Goal: Transaction & Acquisition: Purchase product/service

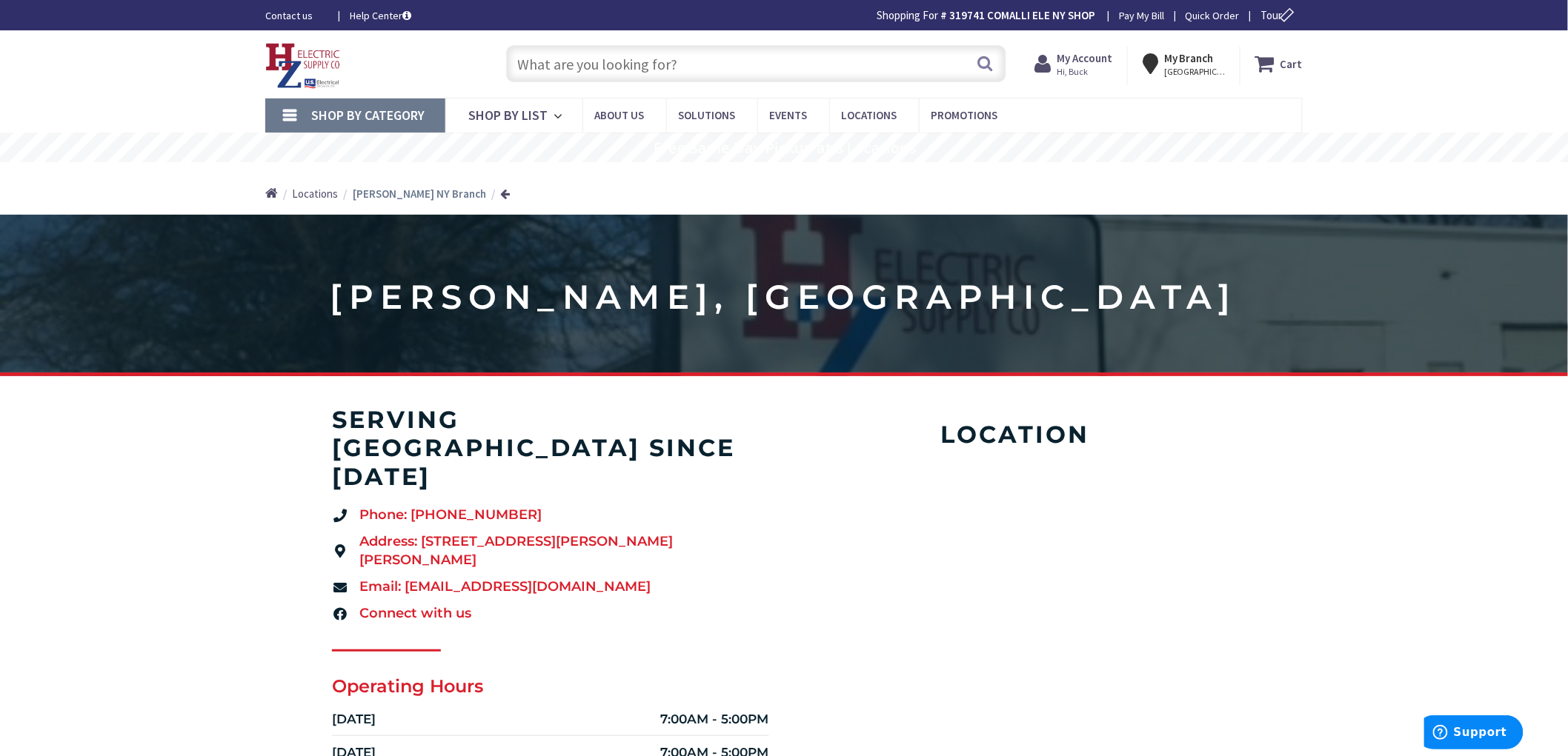
click at [534, 68] on input "text" at bounding box center [756, 63] width 500 height 37
paste input "nutone bk115lwh"
type input "nutone bk115lwh"
click at [983, 63] on button "Search" at bounding box center [985, 63] width 19 height 33
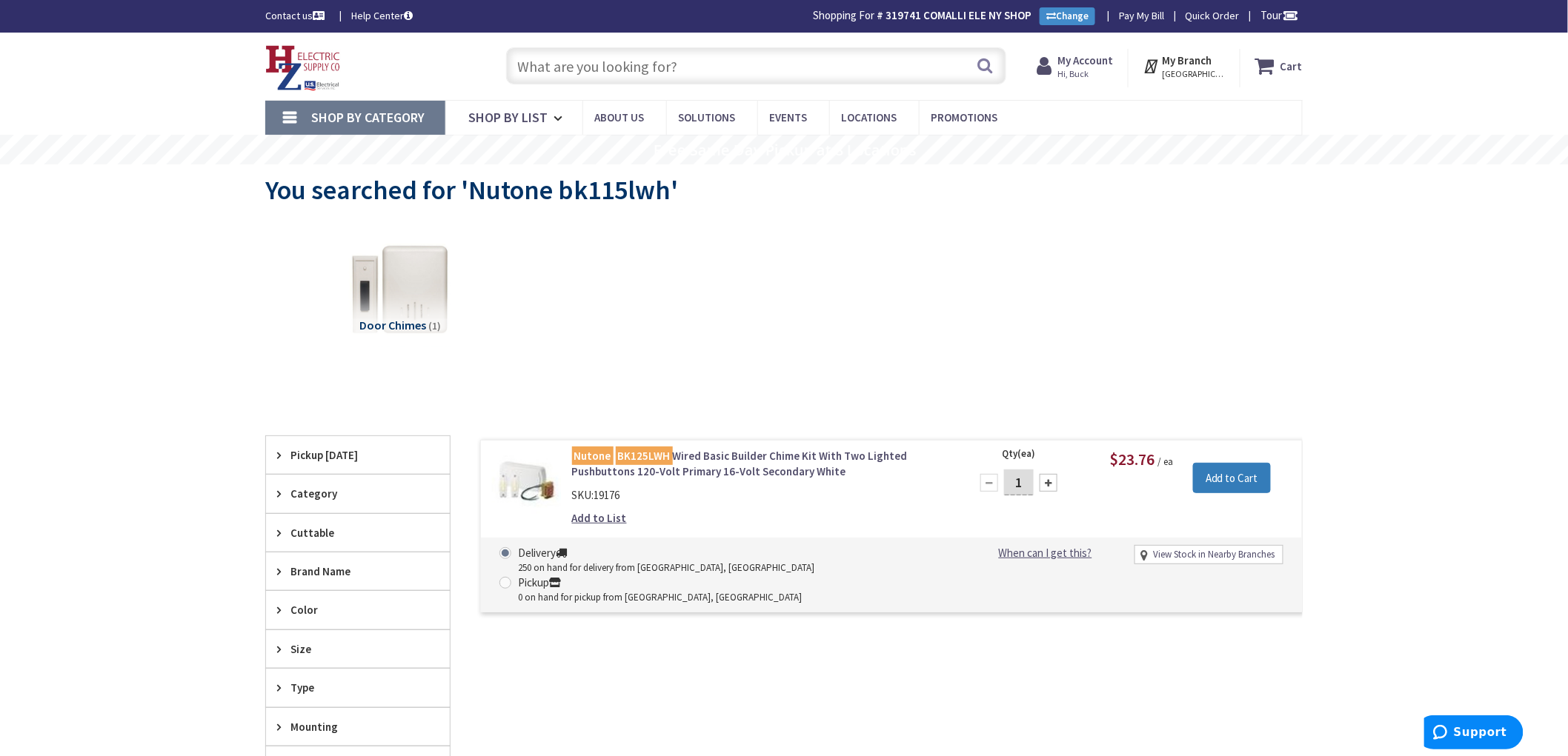
click at [1225, 479] on input "Add to Cart" at bounding box center [1231, 478] width 78 height 31
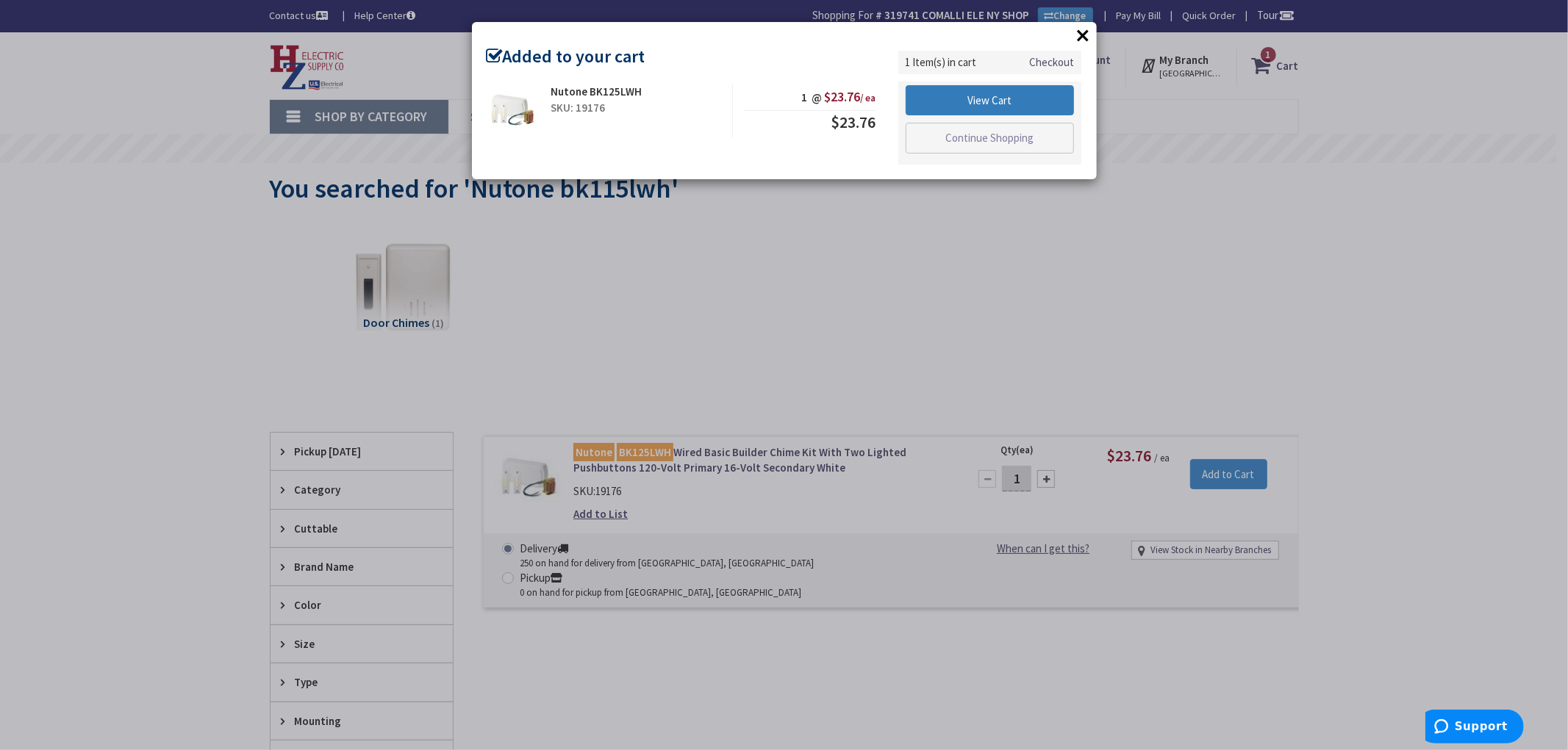
click at [987, 93] on link "View Cart" at bounding box center [990, 100] width 169 height 31
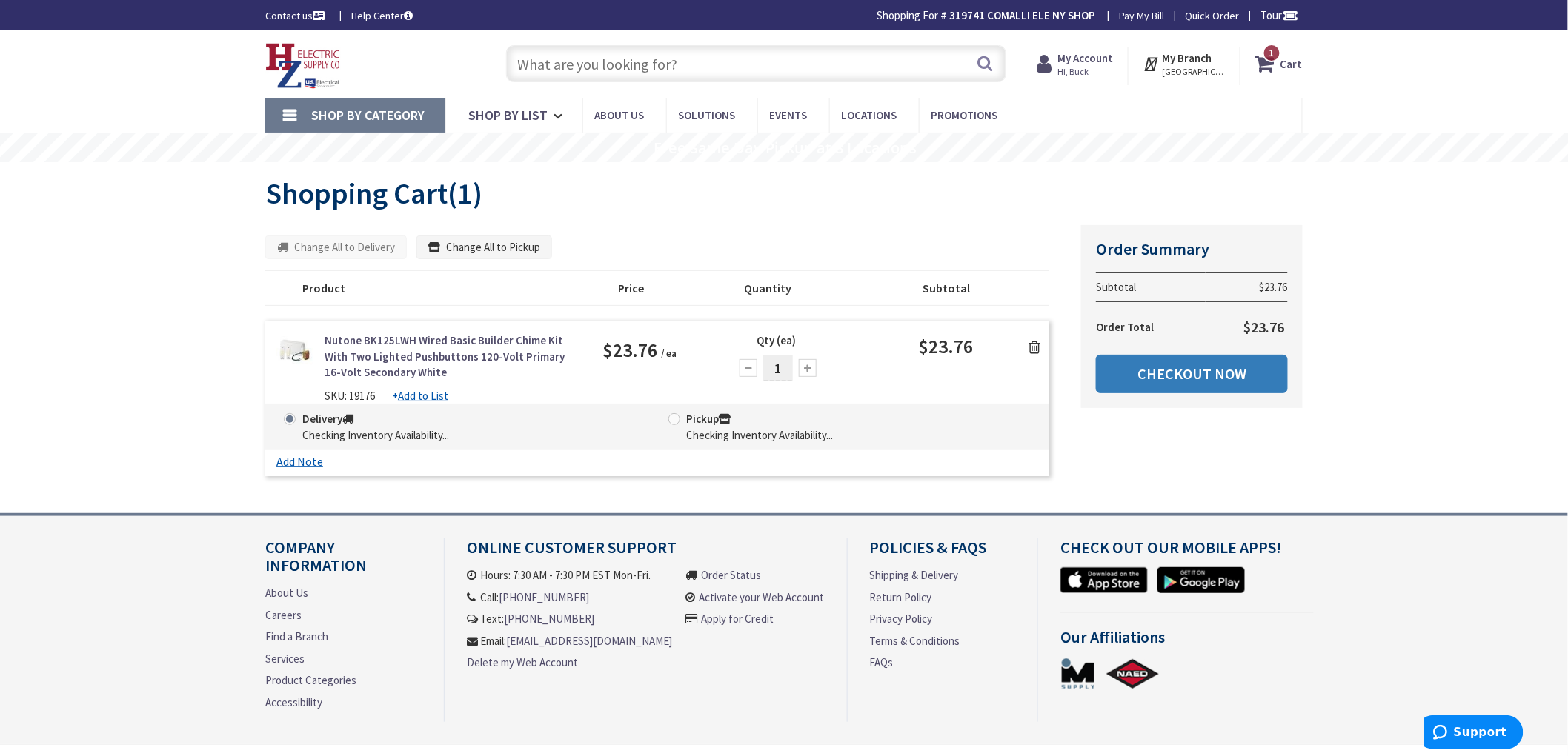
click at [1165, 376] on link "Checkout Now" at bounding box center [1191, 374] width 192 height 38
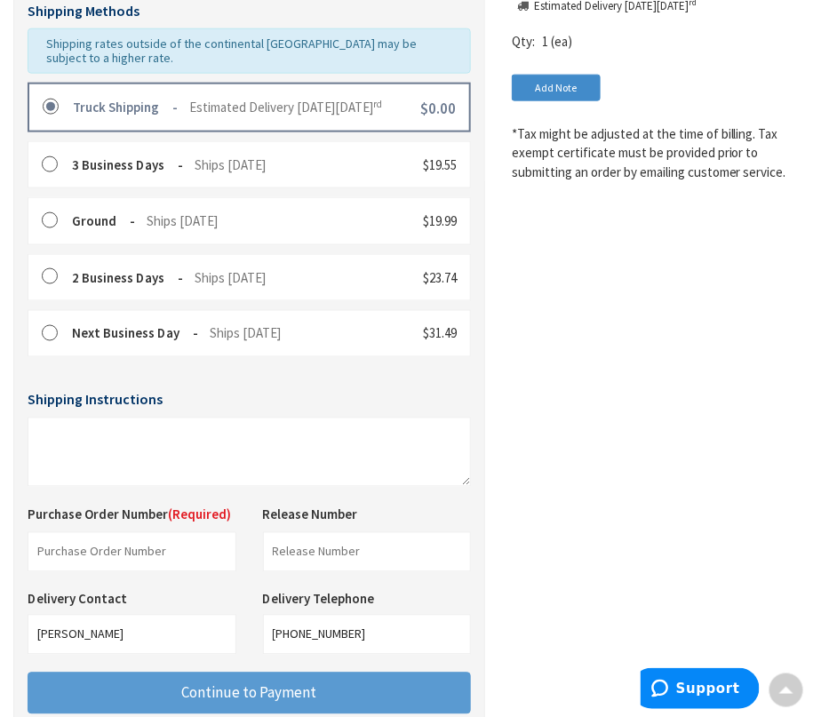
scroll to position [493, 0]
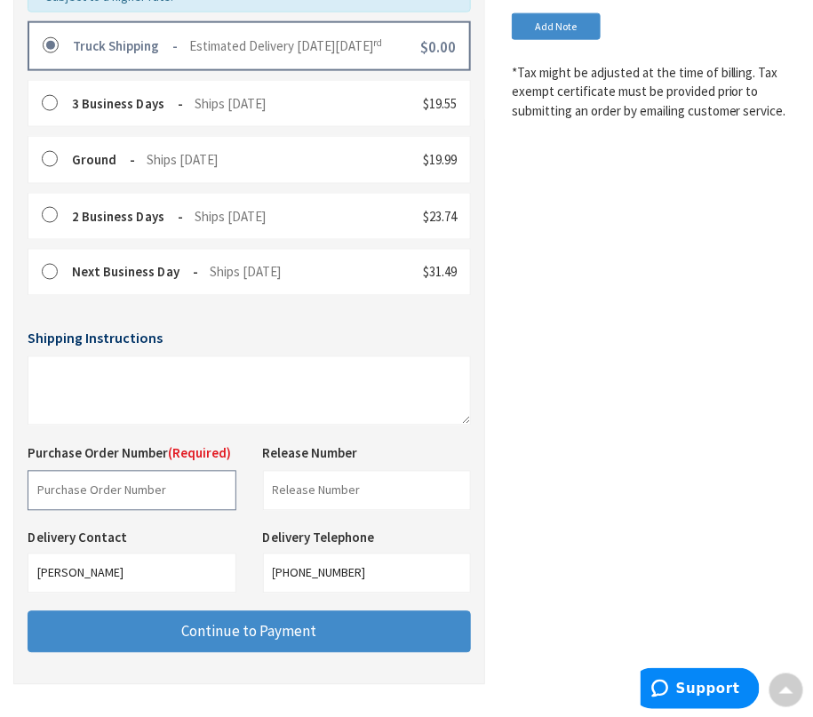
click at [94, 472] on input "text" at bounding box center [132, 491] width 209 height 40
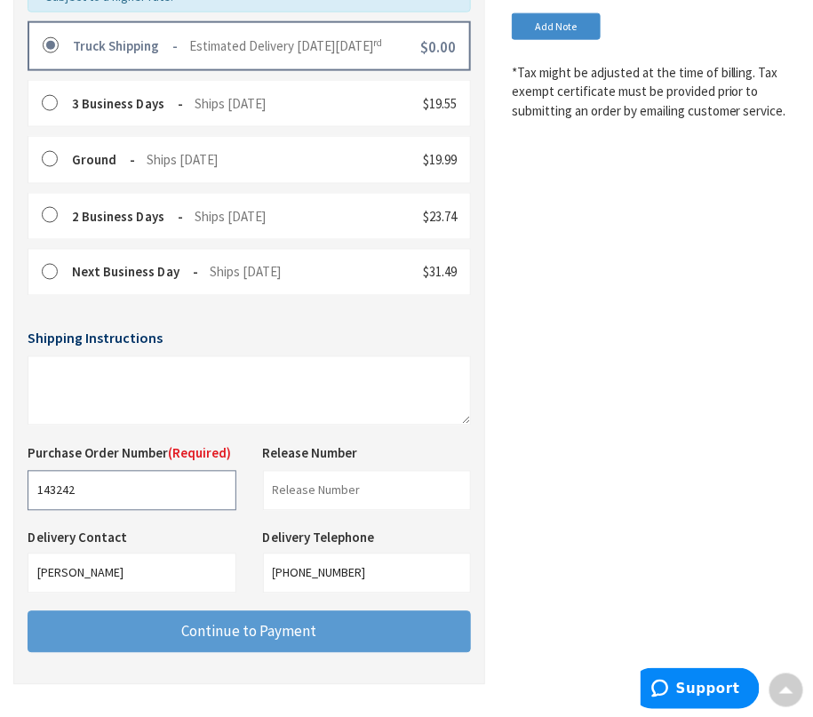
type input "143242"
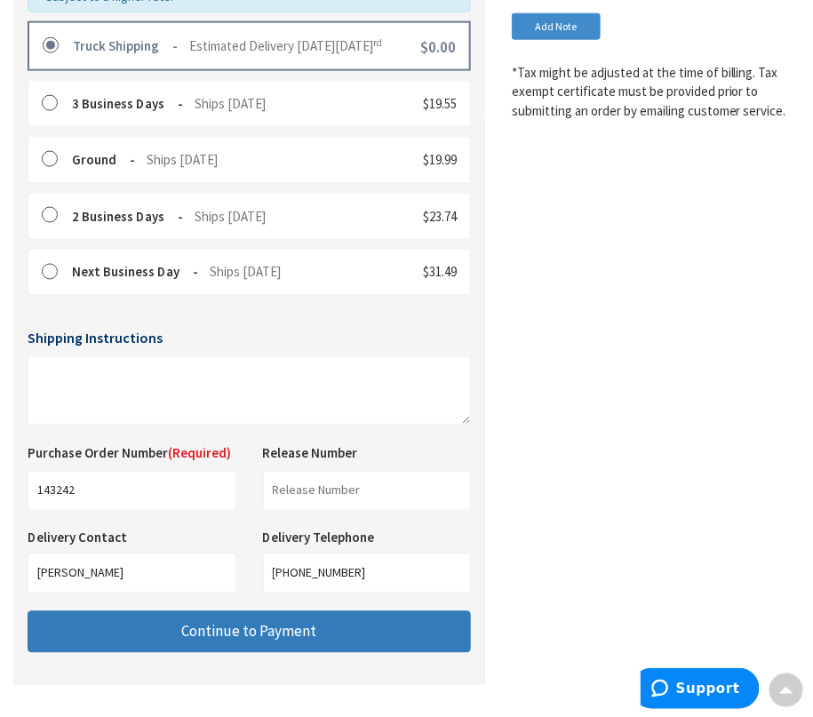
click at [261, 622] on span "Continue to Payment" at bounding box center [249, 632] width 135 height 20
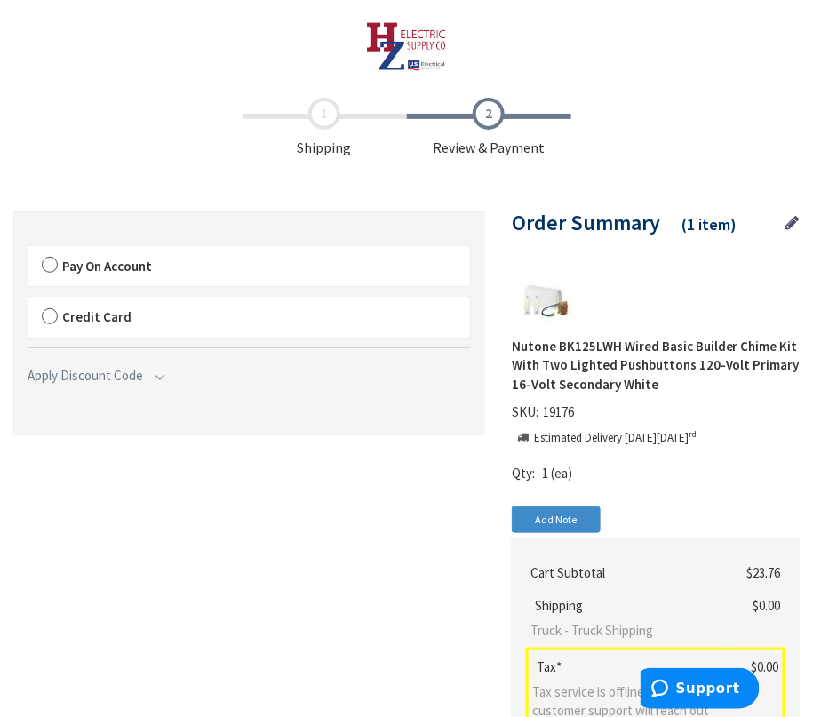
click at [45, 267] on label "Pay On Account" at bounding box center [249, 266] width 442 height 41
click at [28, 250] on input "Pay On Account" at bounding box center [28, 250] width 0 height 0
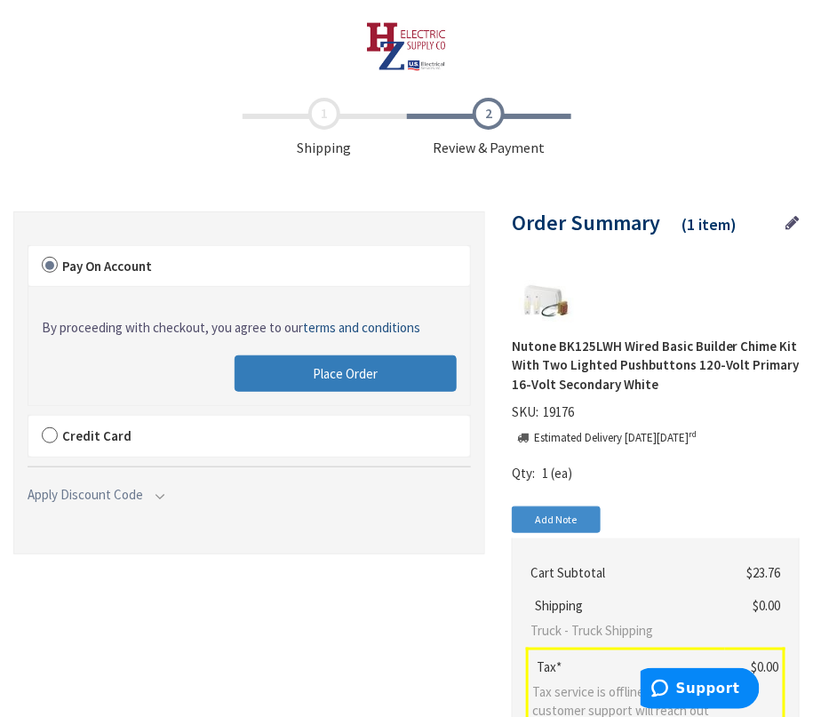
click at [332, 372] on span "Place Order" at bounding box center [346, 373] width 65 height 17
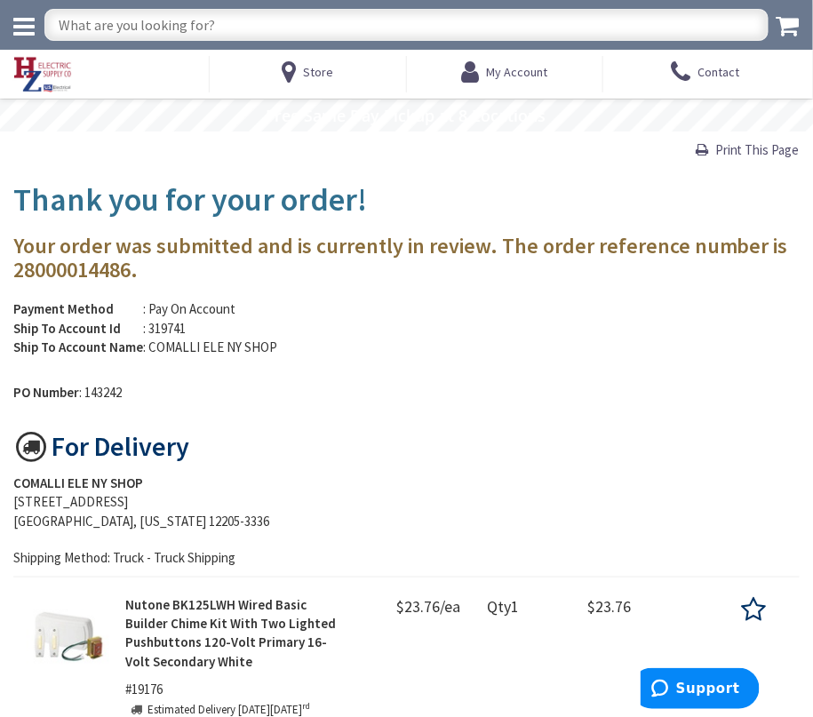
click at [592, 465] on div "For Delivery" at bounding box center [406, 447] width 787 height 36
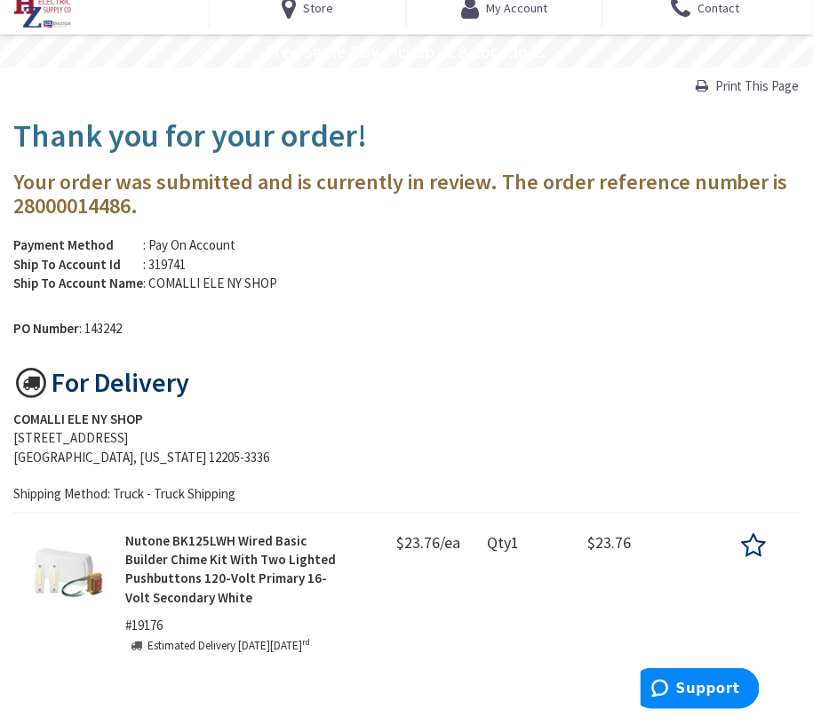
scroll to position [99, 0]
